Goal: Communication & Community: Answer question/provide support

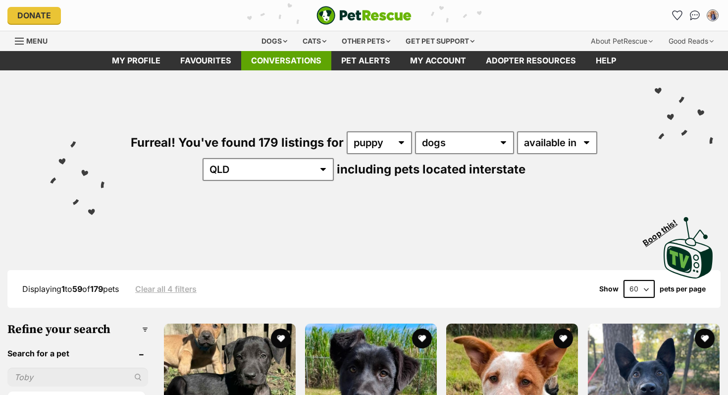
click at [270, 63] on link "Conversations" at bounding box center [286, 60] width 90 height 19
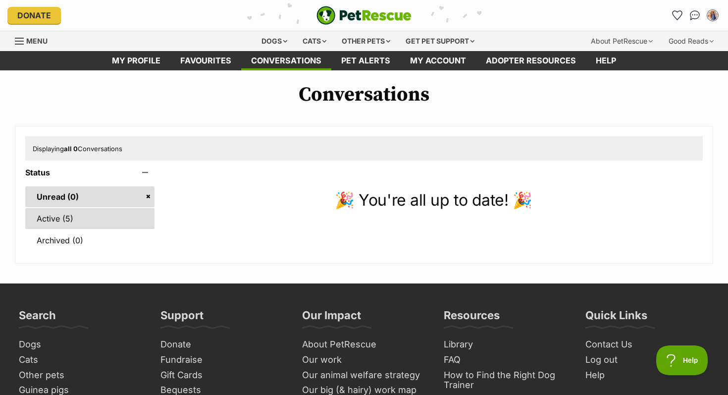
click at [97, 214] on link "Active (5)" at bounding box center [89, 218] width 129 height 21
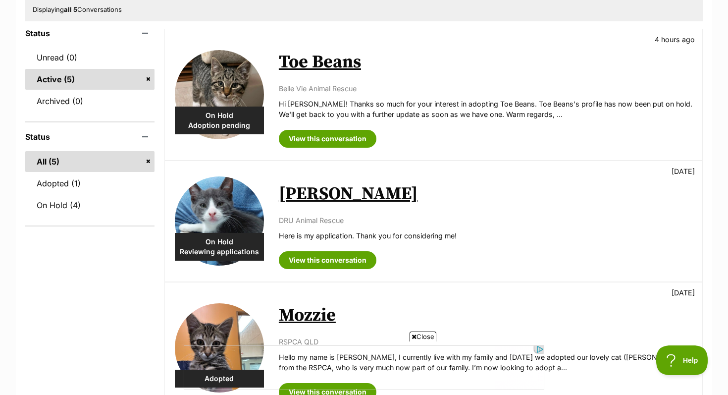
scroll to position [130, 0]
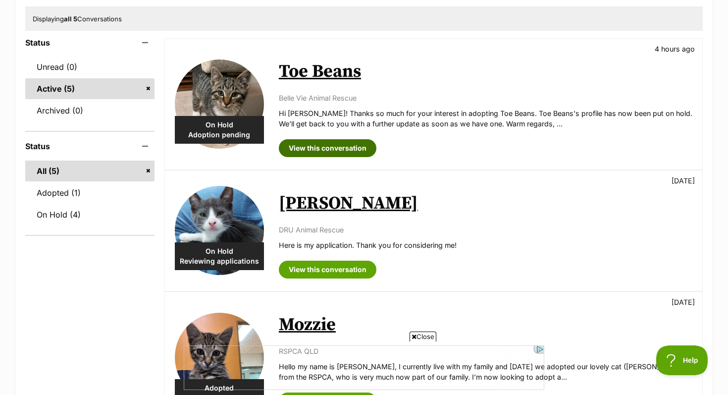
click at [321, 153] on link "View this conversation" at bounding box center [328, 148] width 98 height 18
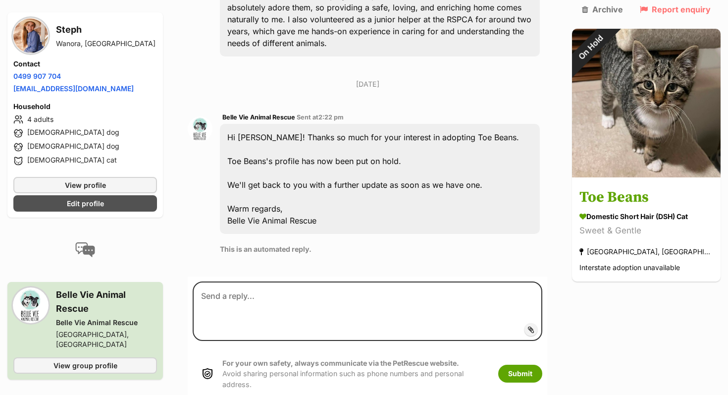
scroll to position [340, 0]
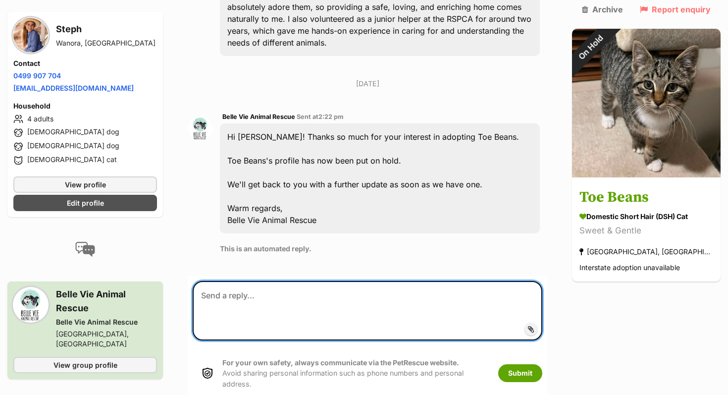
click at [254, 283] on textarea at bounding box center [368, 310] width 350 height 59
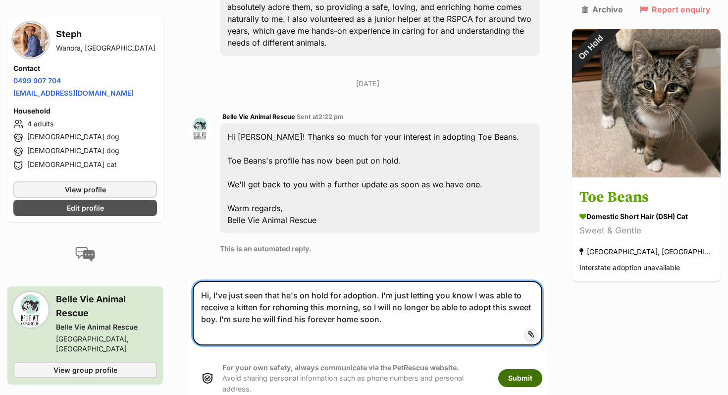
type textarea "Hi, I've just seen that he's on hold for adoption. I'm just letting you know I …"
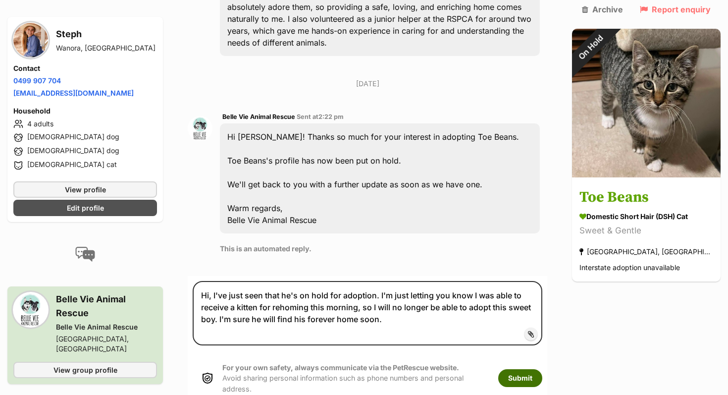
click at [543, 369] on button "Submit" at bounding box center [520, 378] width 44 height 18
